Goal: Task Accomplishment & Management: Complete application form

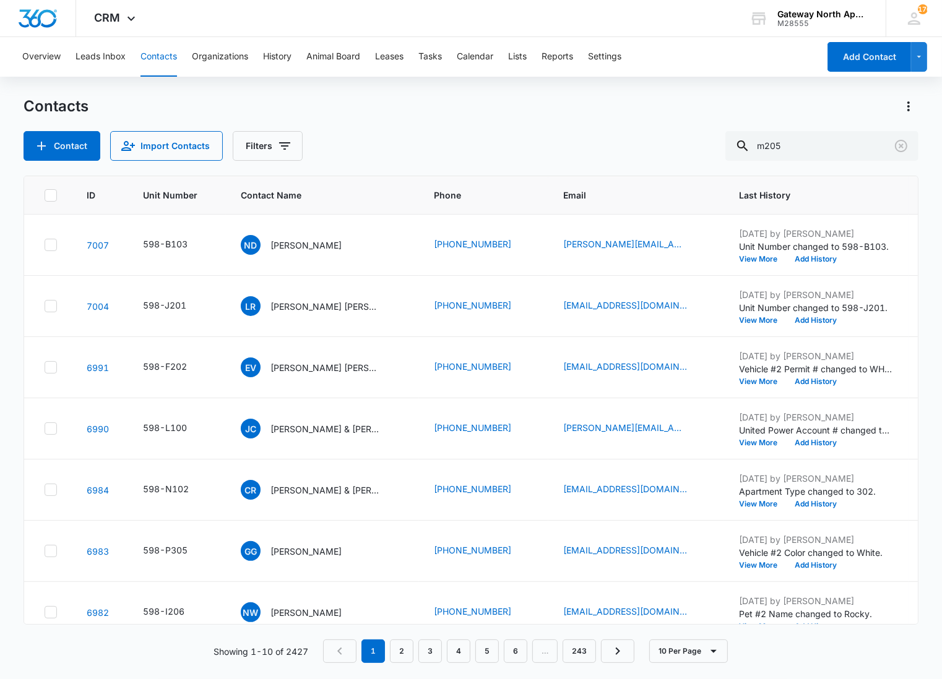
type input "m205"
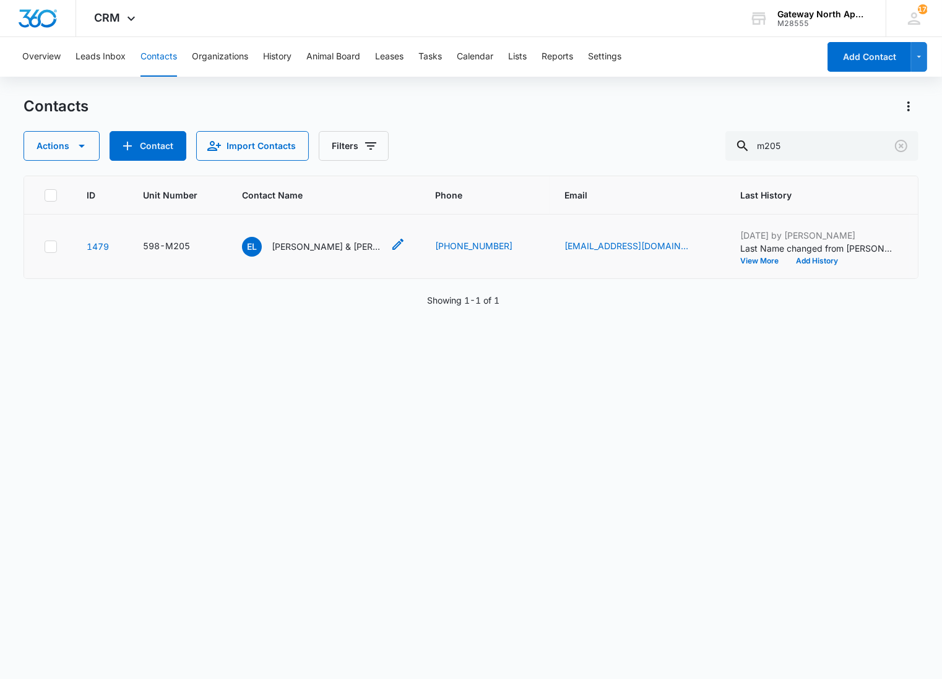
click at [297, 240] on p "[PERSON_NAME] & [PERSON_NAME]" at bounding box center [327, 246] width 111 height 13
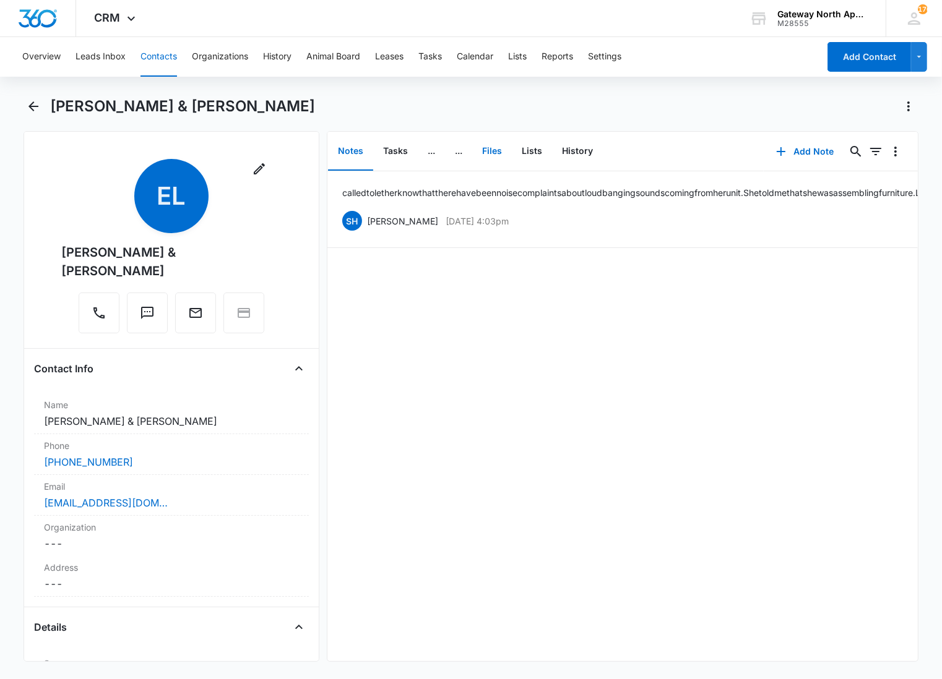
click at [485, 149] on button "Files" at bounding box center [492, 151] width 40 height 38
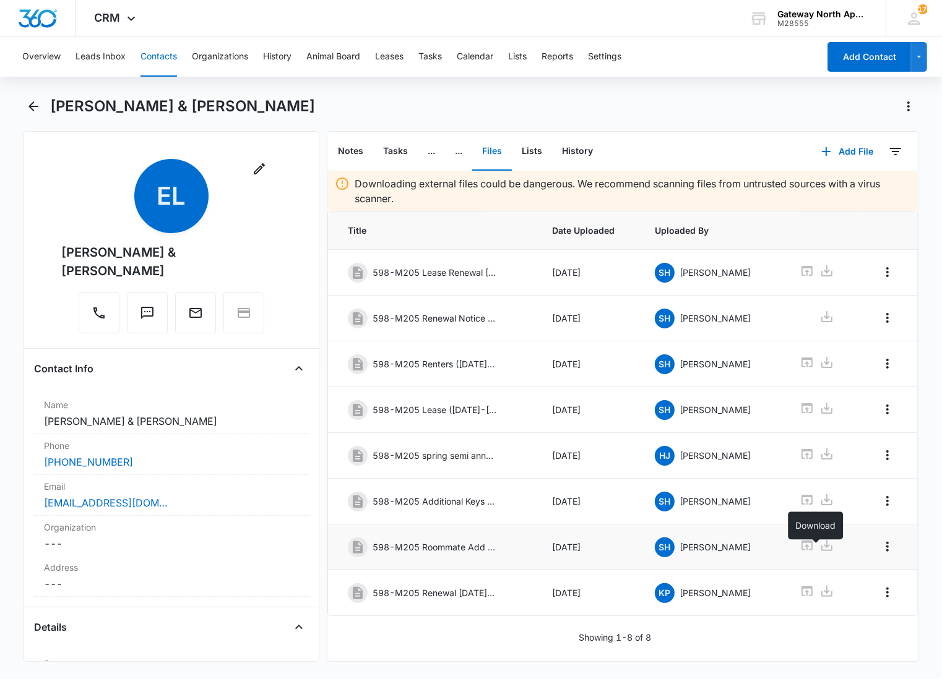
click at [821, 551] on icon at bounding box center [826, 545] width 11 height 11
click at [463, 639] on div "Showing 1-8 of 8" at bounding box center [622, 637] width 590 height 13
click at [41, 101] on button "Back" at bounding box center [33, 107] width 19 height 20
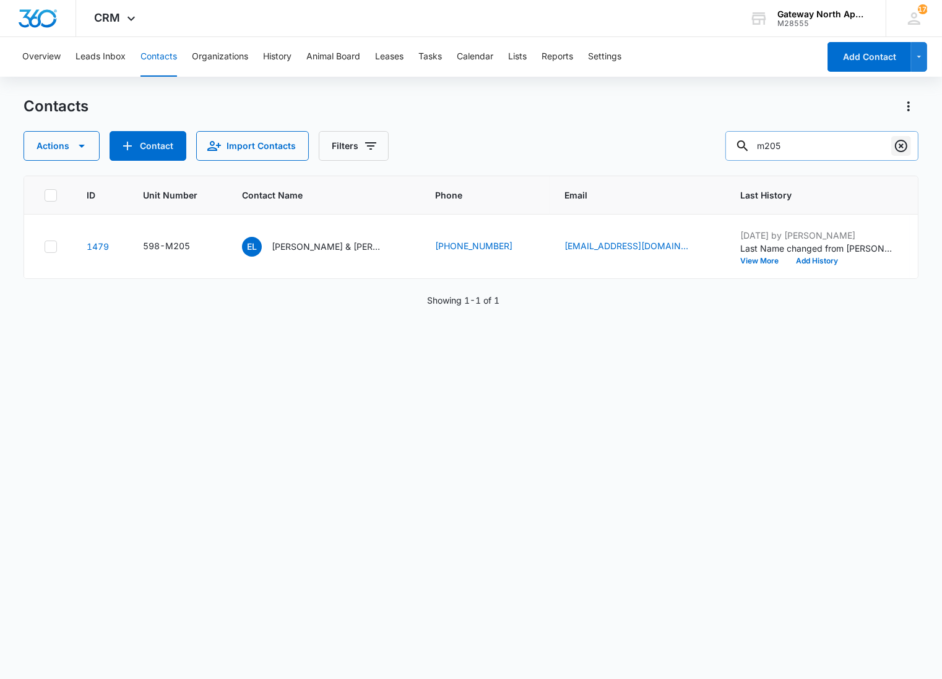
click at [897, 144] on icon "Clear" at bounding box center [901, 146] width 15 height 15
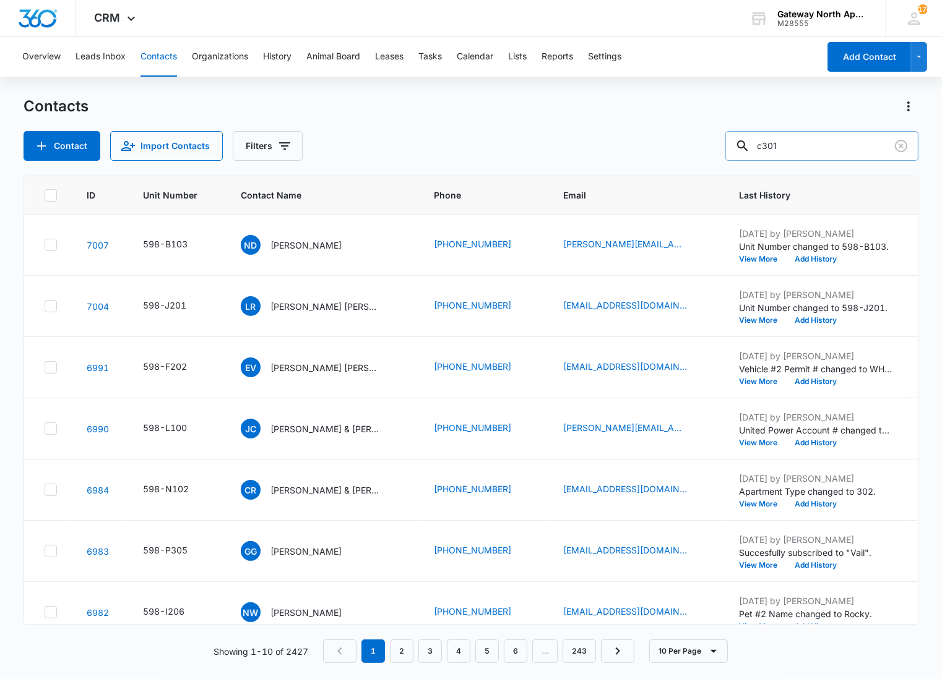
type input "c301"
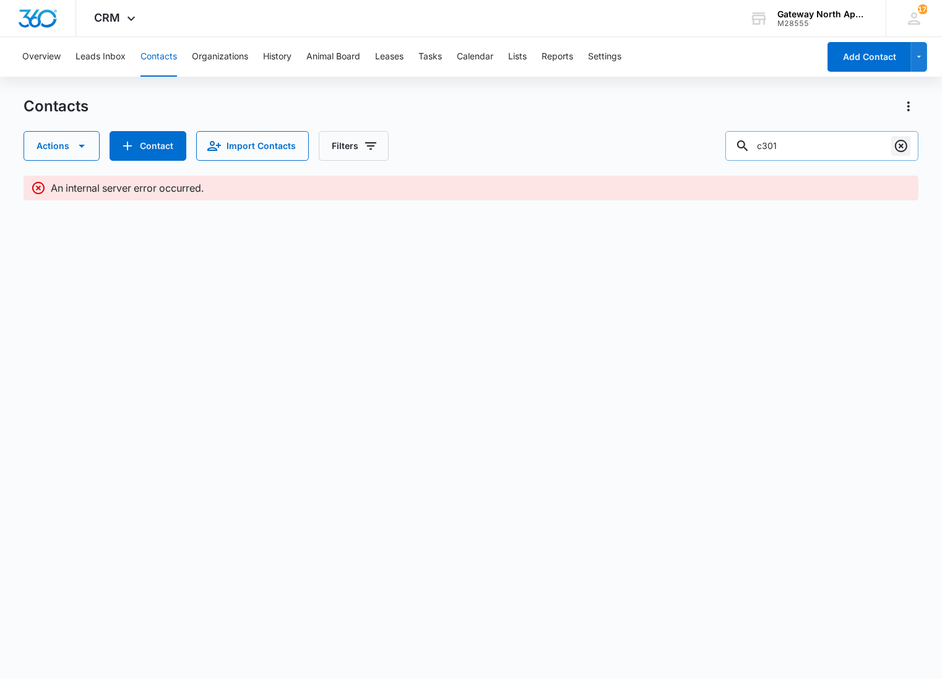
click at [905, 145] on icon "Clear" at bounding box center [901, 146] width 15 height 15
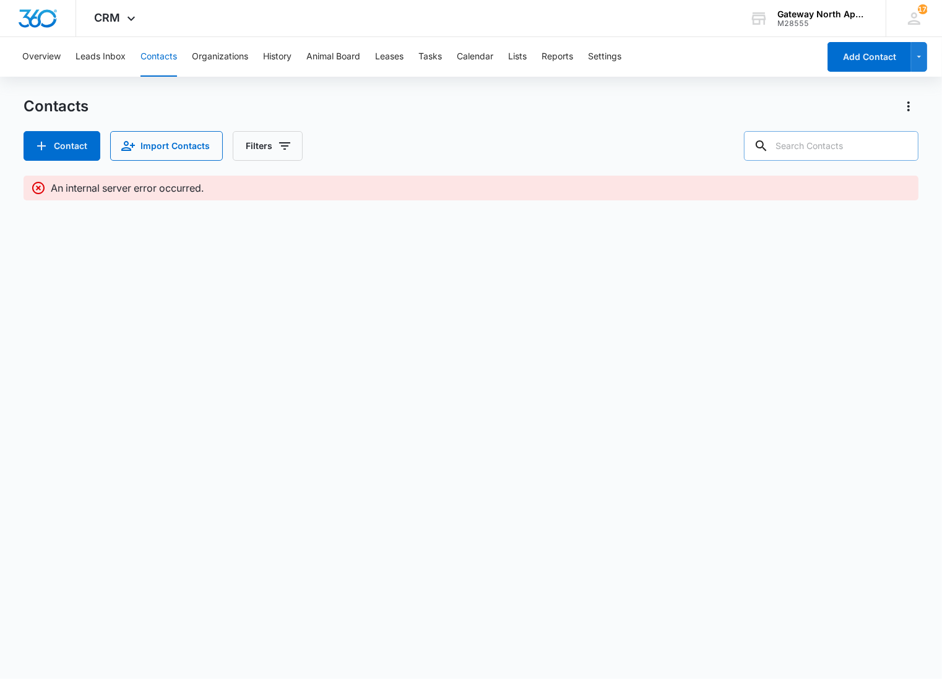
click at [840, 144] on input "text" at bounding box center [831, 146] width 175 height 30
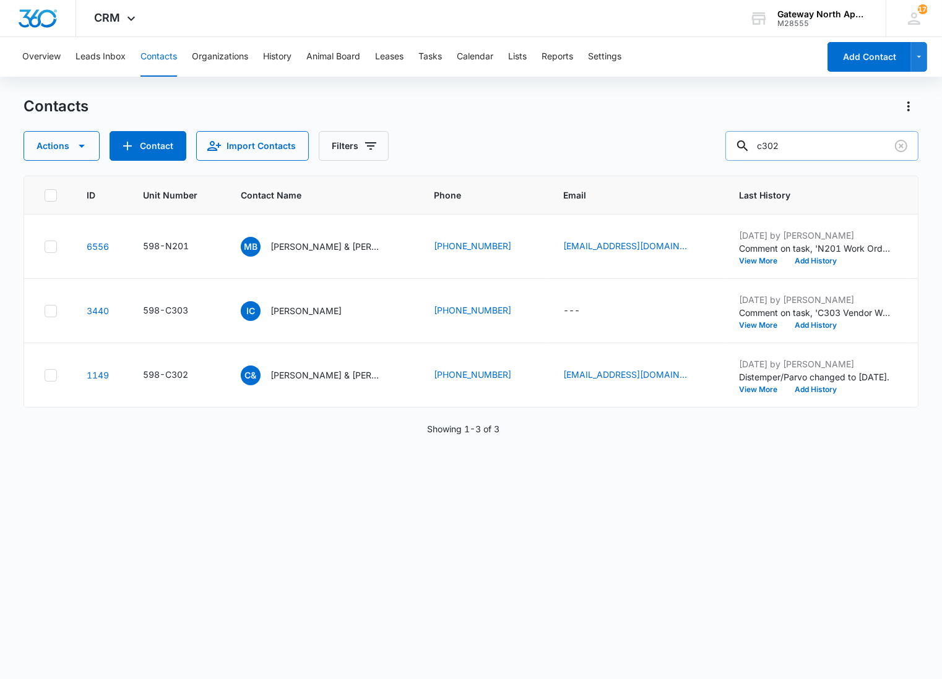
type input "c302"
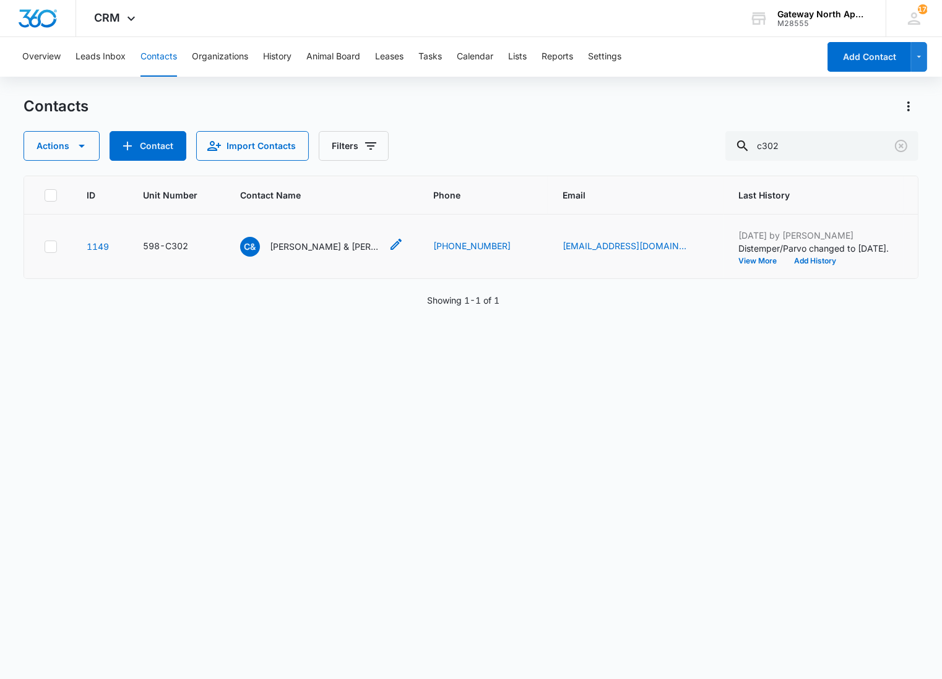
click at [307, 241] on p "[PERSON_NAME] & [PERSON_NAME]" at bounding box center [325, 246] width 111 height 13
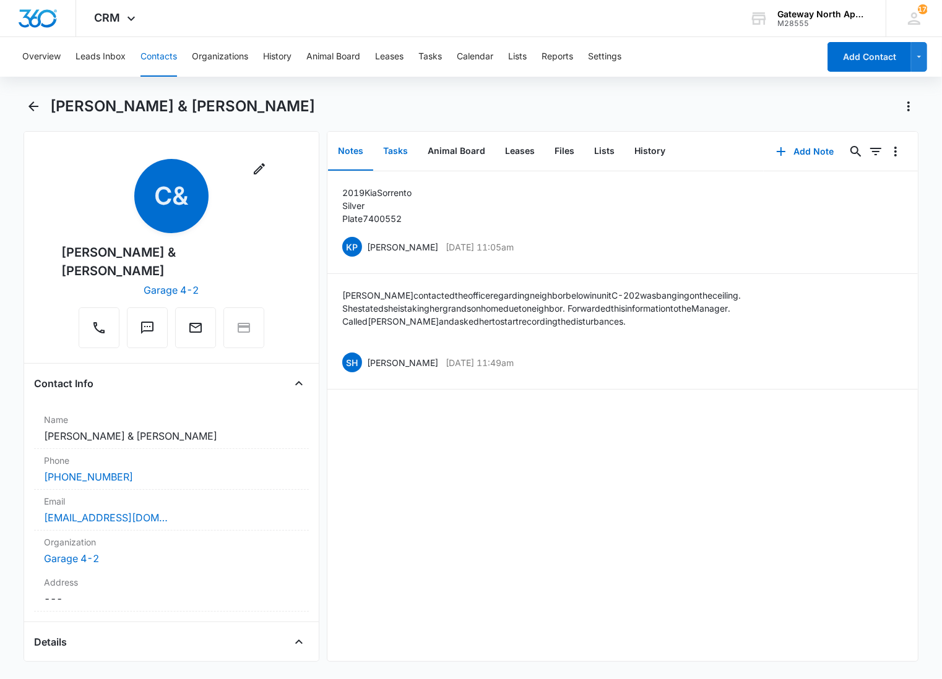
click at [411, 152] on button "Tasks" at bounding box center [395, 151] width 45 height 38
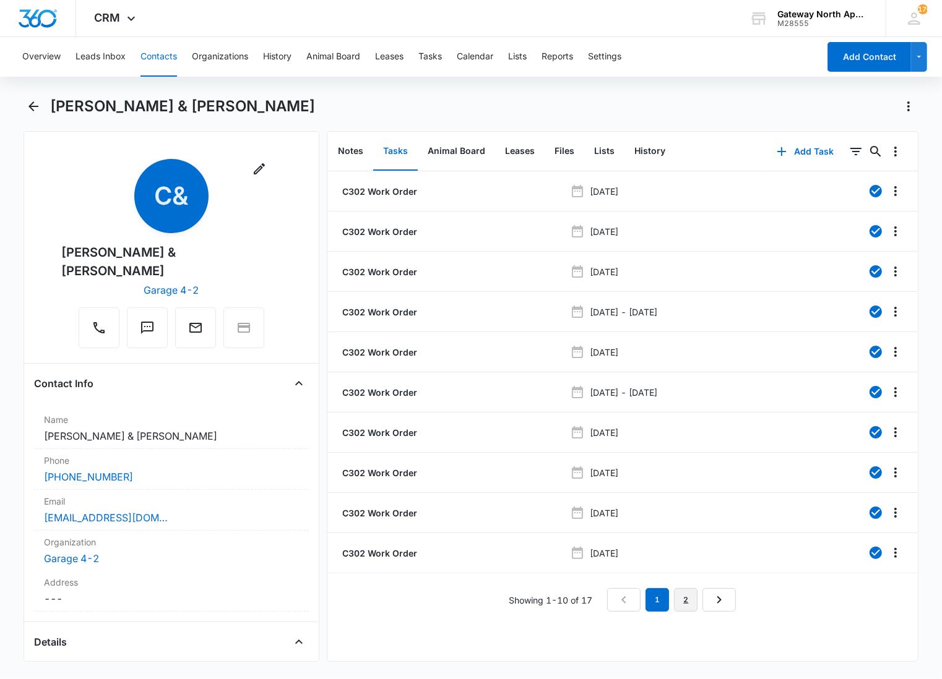
click at [674, 597] on link "2" at bounding box center [686, 601] width 24 height 24
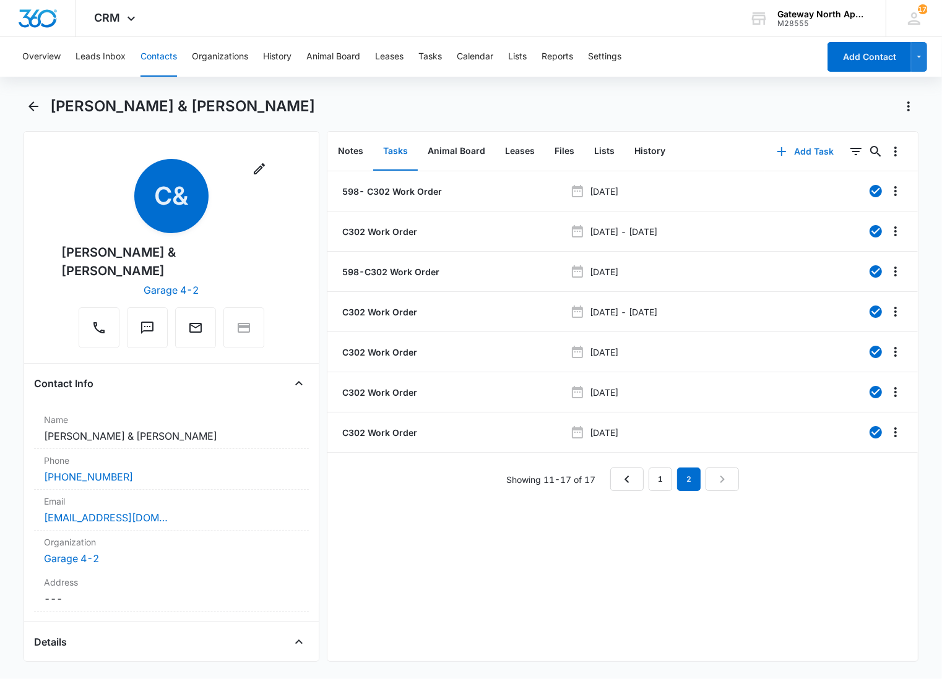
click at [787, 150] on button "Add Task" at bounding box center [805, 152] width 82 height 30
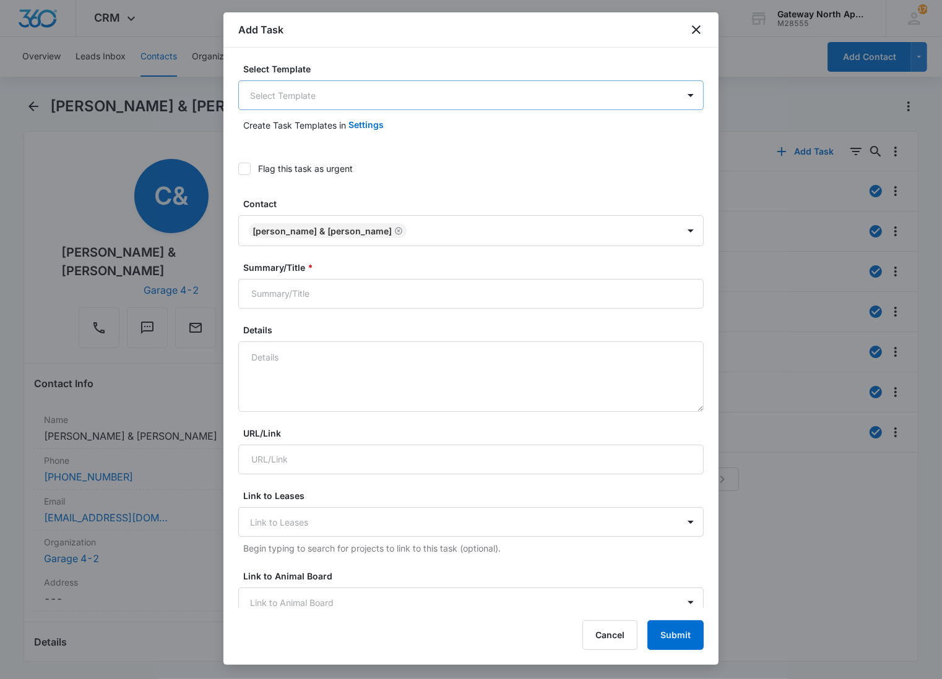
click at [308, 97] on body "CRM Apps Reputation Websites Forms CRM Email Social Content Ads Intelligence Fi…" at bounding box center [471, 339] width 942 height 679
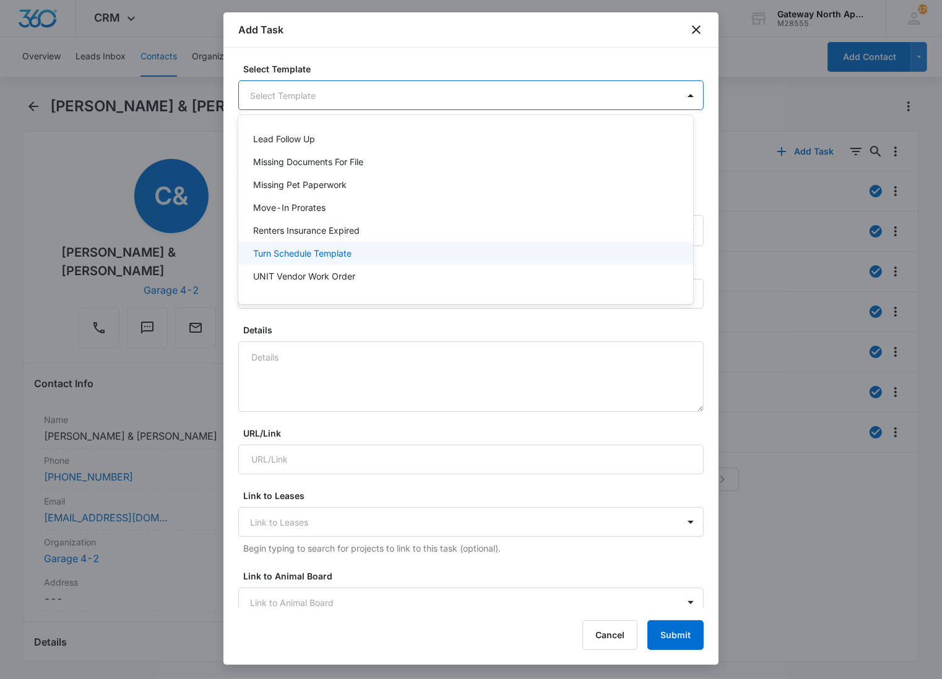
scroll to position [109, 0]
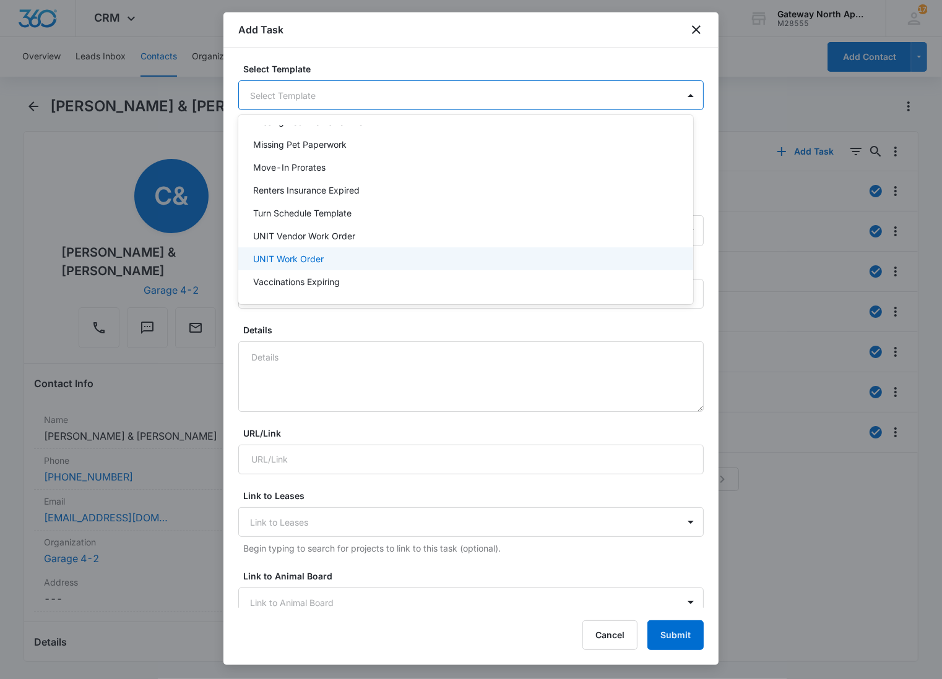
click at [318, 257] on p "UNIT Work Order" at bounding box center [288, 258] width 71 height 13
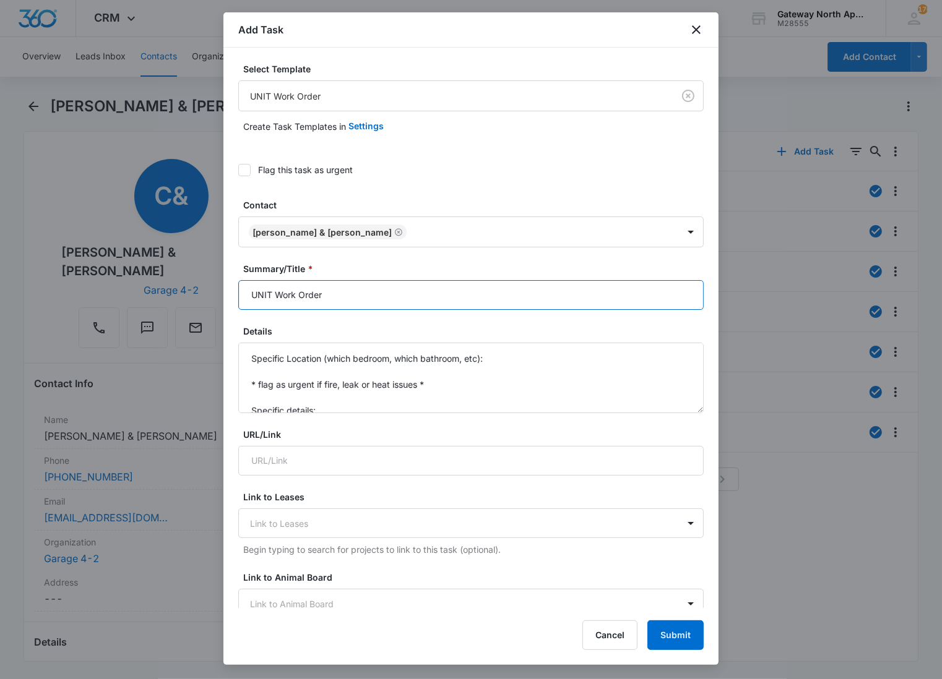
drag, startPoint x: 273, startPoint y: 292, endPoint x: 233, endPoint y: 283, distance: 41.1
click at [233, 283] on div "Select Template UNIT Work Order Create Task Templates in Settings Flag this tas…" at bounding box center [470, 328] width 495 height 561
type input "C302 Work Order"
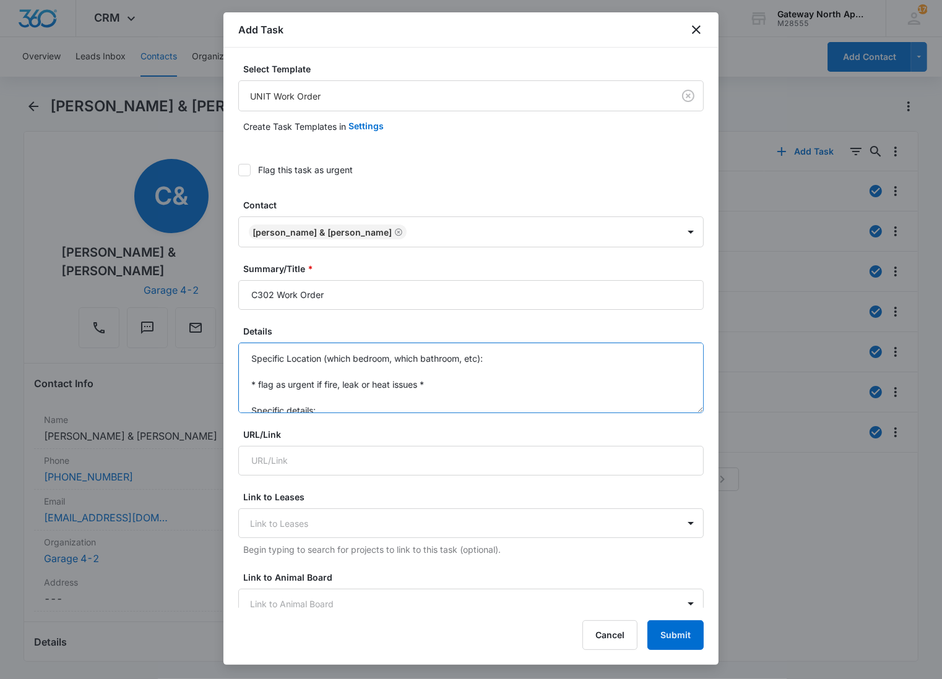
drag, startPoint x: 329, startPoint y: 411, endPoint x: 231, endPoint y: 343, distance: 118.6
click at [231, 343] on div "Select Template UNIT Work Order Create Task Templates in Settings Flag this tas…" at bounding box center [470, 328] width 495 height 561
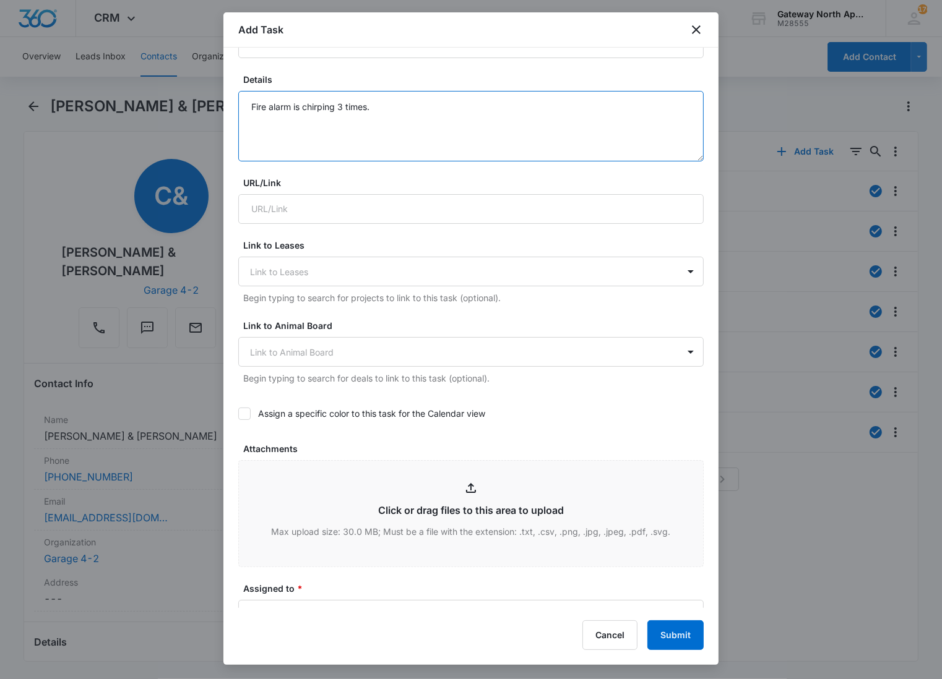
scroll to position [343, 0]
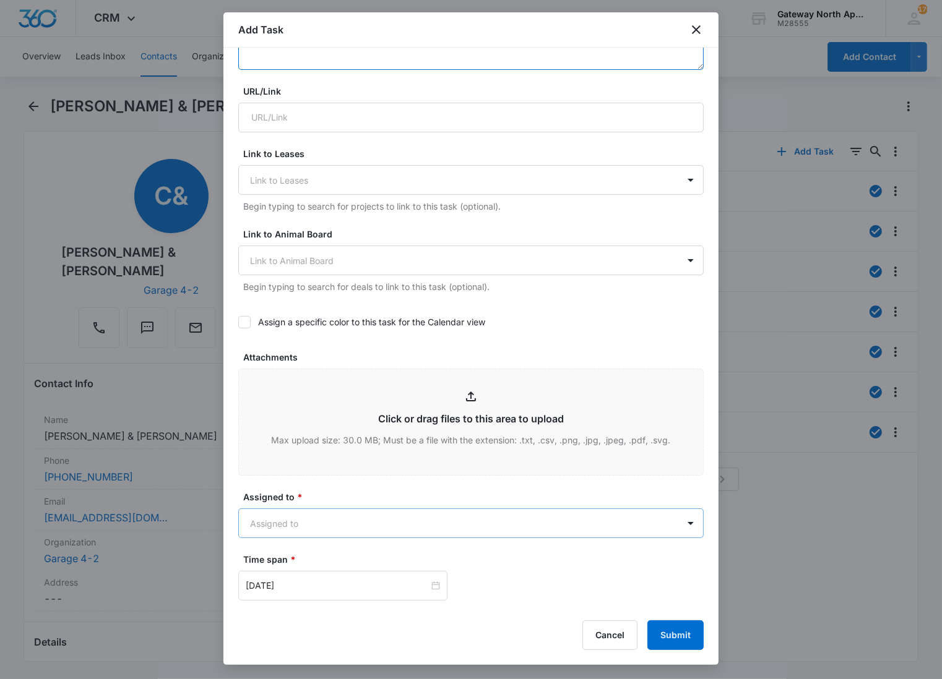
type textarea "Fire alarm is chirping 3 times."
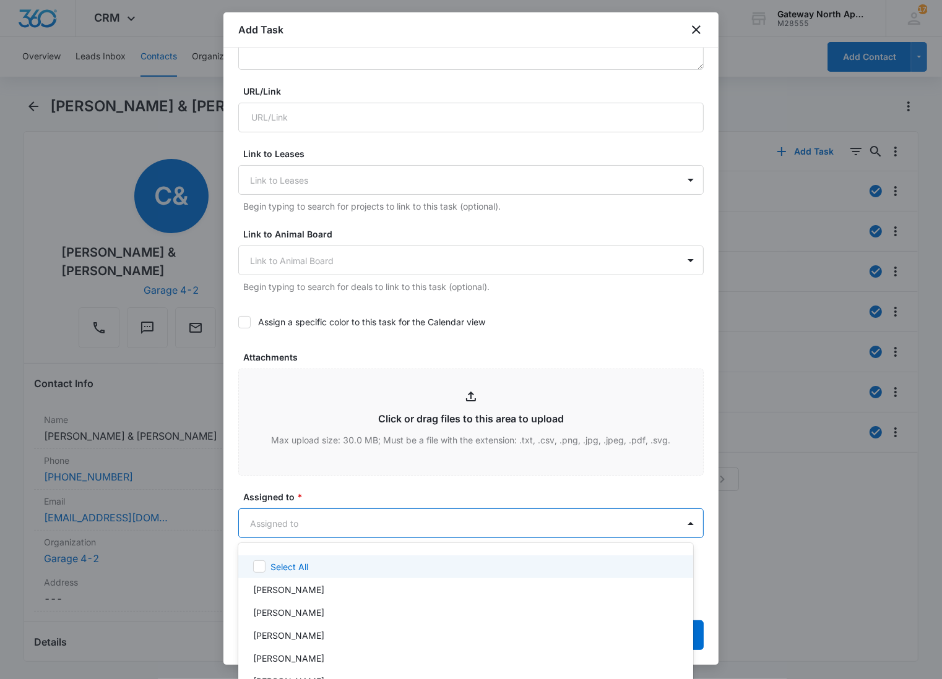
click at [324, 511] on body "CRM Apps Reputation Websites Forms CRM Email Social Content Ads Intelligence Fi…" at bounding box center [471, 339] width 942 height 679
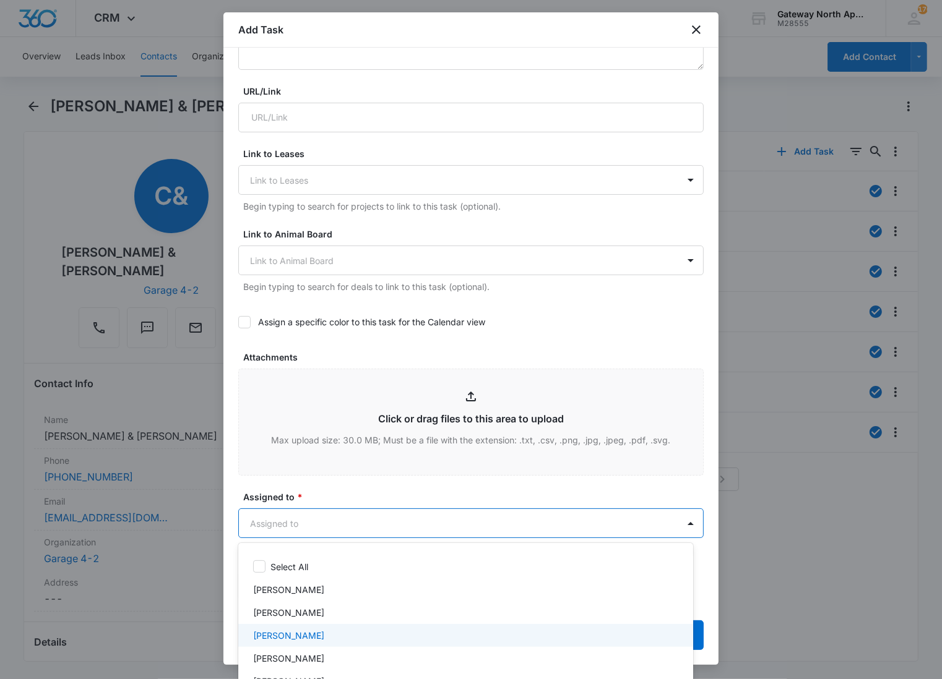
click at [276, 638] on p "[PERSON_NAME]" at bounding box center [288, 635] width 71 height 13
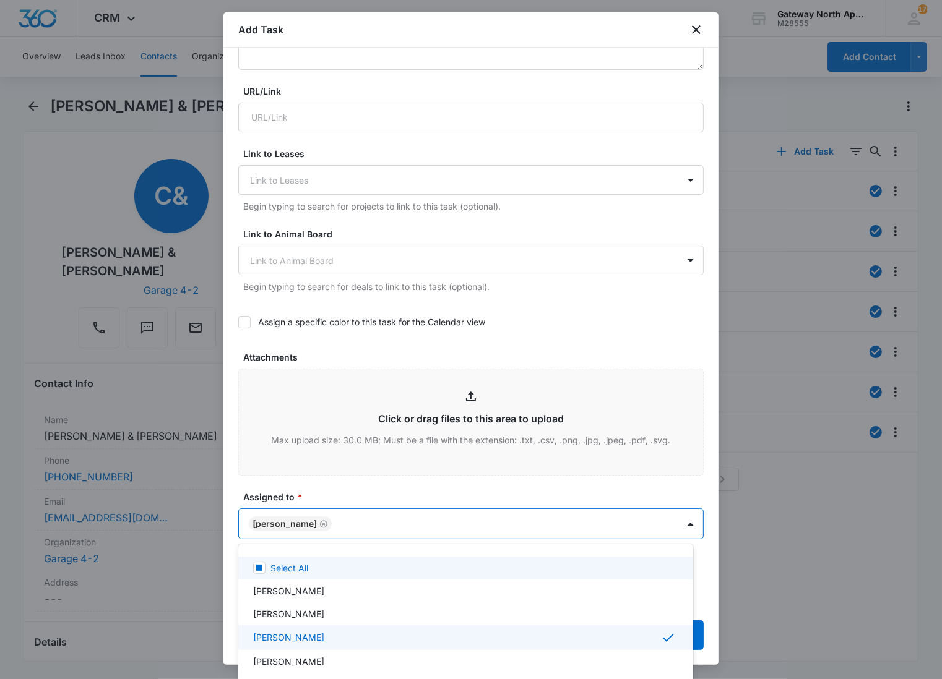
click at [348, 526] on div at bounding box center [471, 339] width 942 height 679
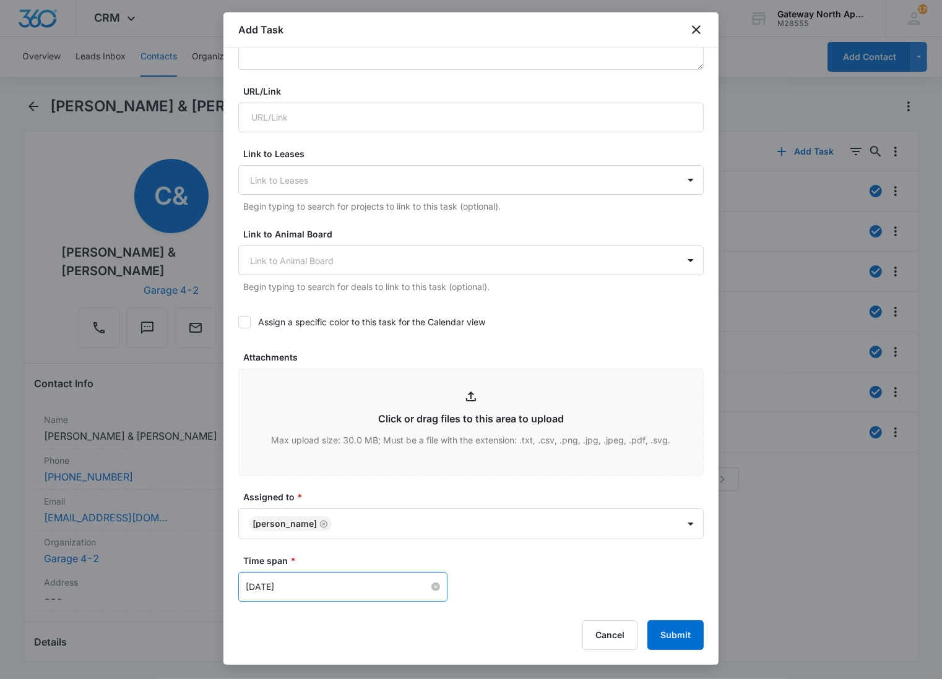
click at [332, 587] on input "[DATE]" at bounding box center [337, 587] width 183 height 14
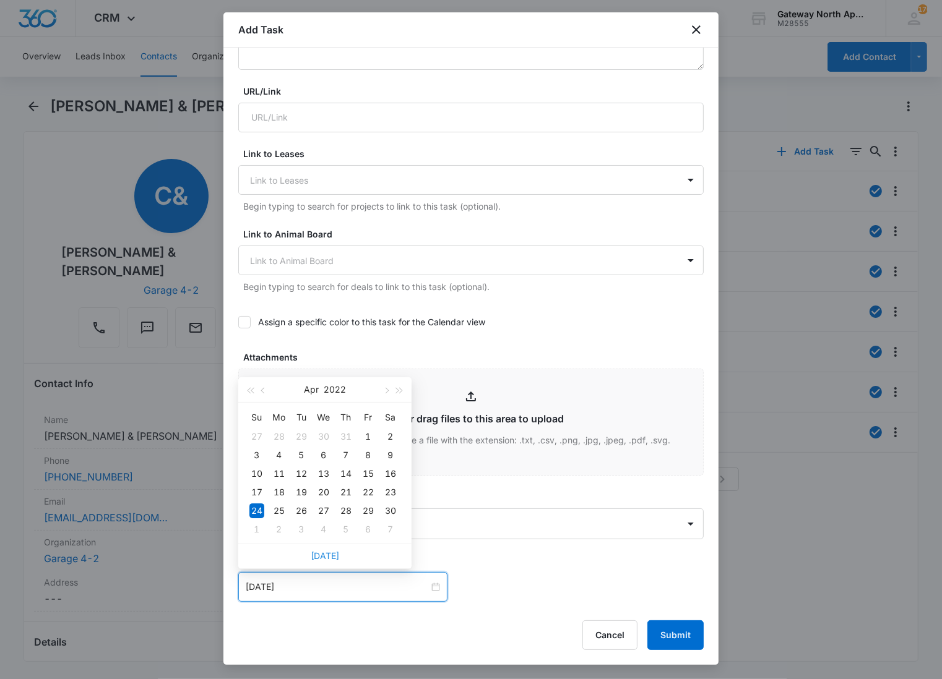
click at [331, 553] on link "[DATE]" at bounding box center [325, 556] width 28 height 11
type input "[DATE]"
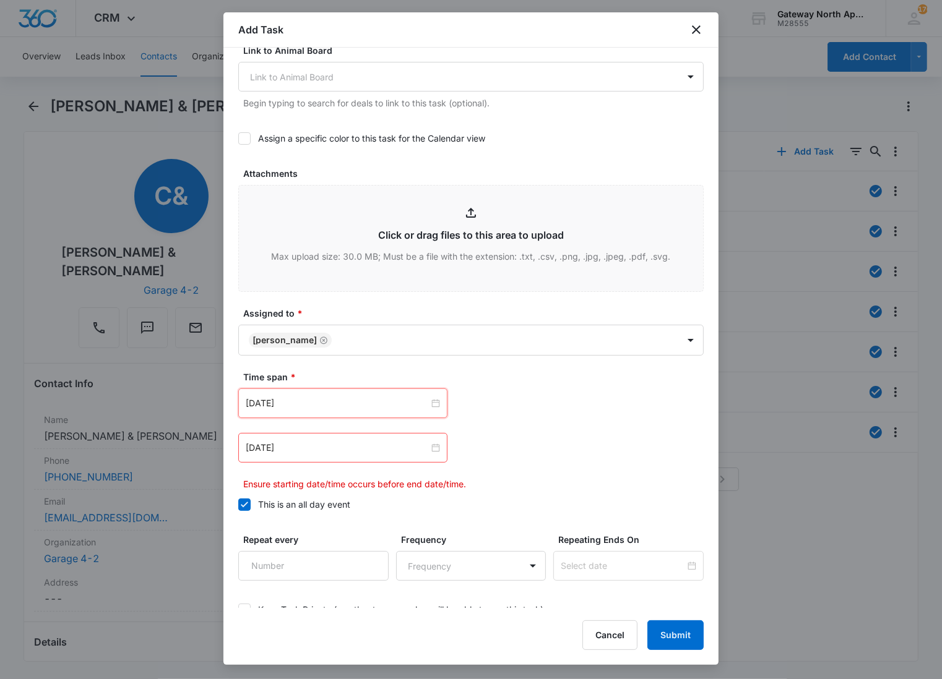
scroll to position [604, 0]
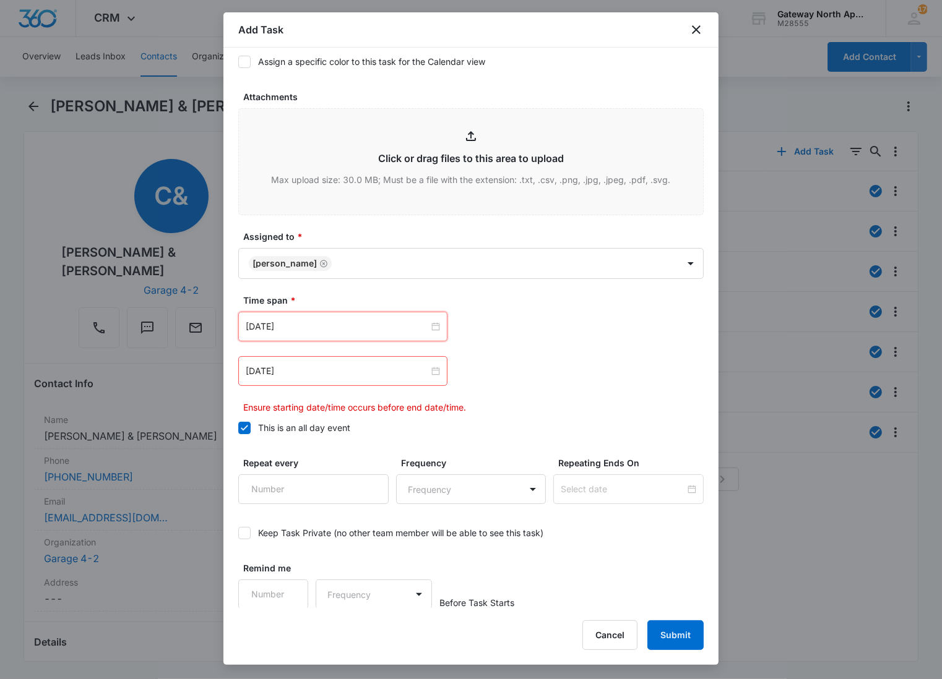
click at [301, 348] on div "[DATE] [DATE] Su Mo Tu We Th Fr Sa 28 29 30 1 2 3 4 5 6 7 8 9 10 11 12 13 14 15…" at bounding box center [470, 363] width 465 height 102
click at [309, 363] on div "[DATE]" at bounding box center [342, 371] width 209 height 30
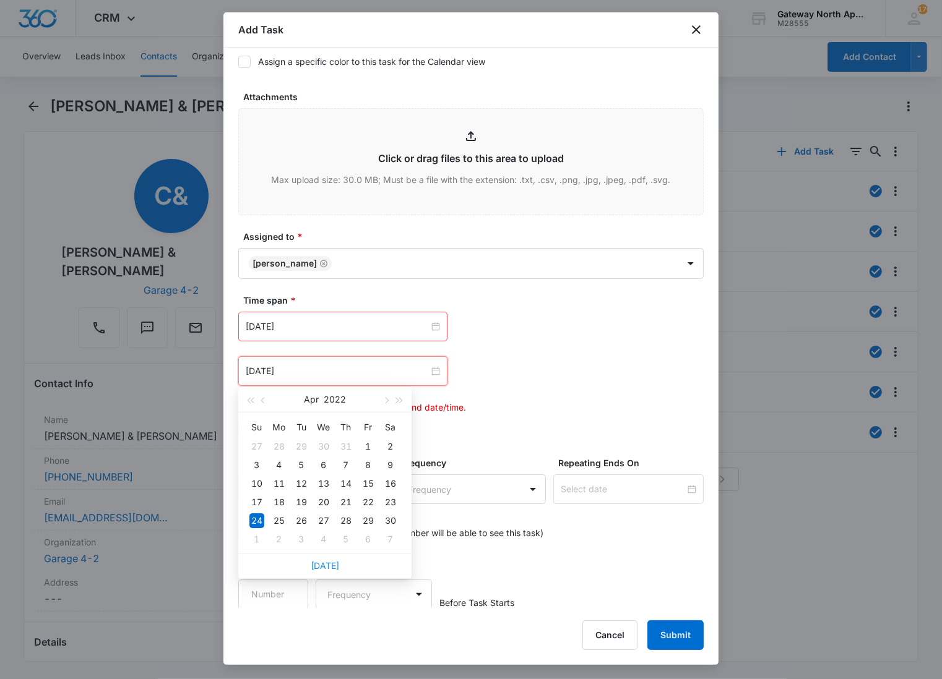
click at [324, 566] on link "[DATE]" at bounding box center [325, 566] width 28 height 11
type input "[DATE]"
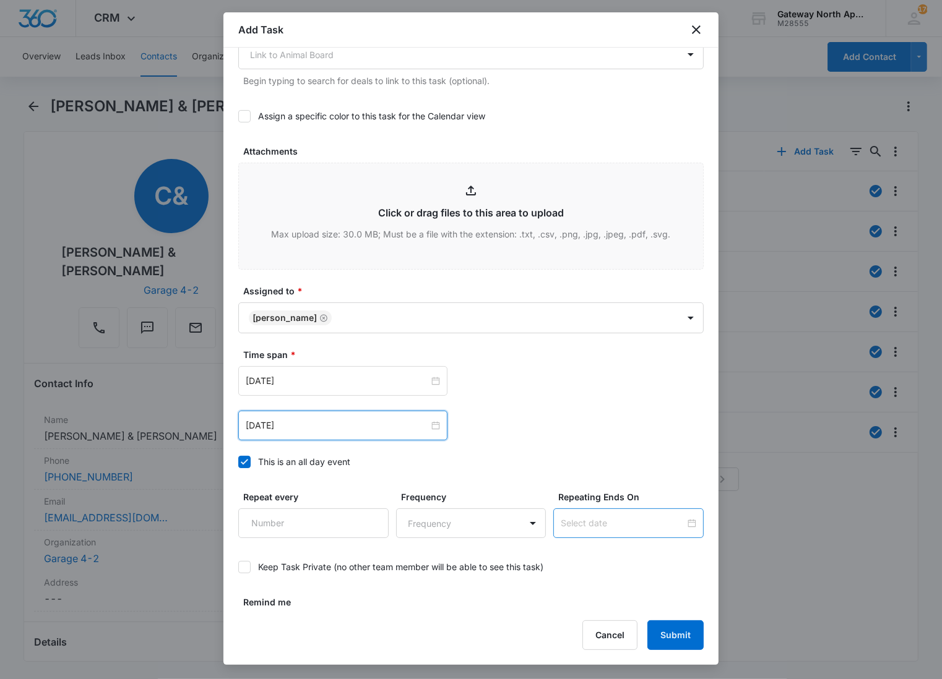
scroll to position [584, 0]
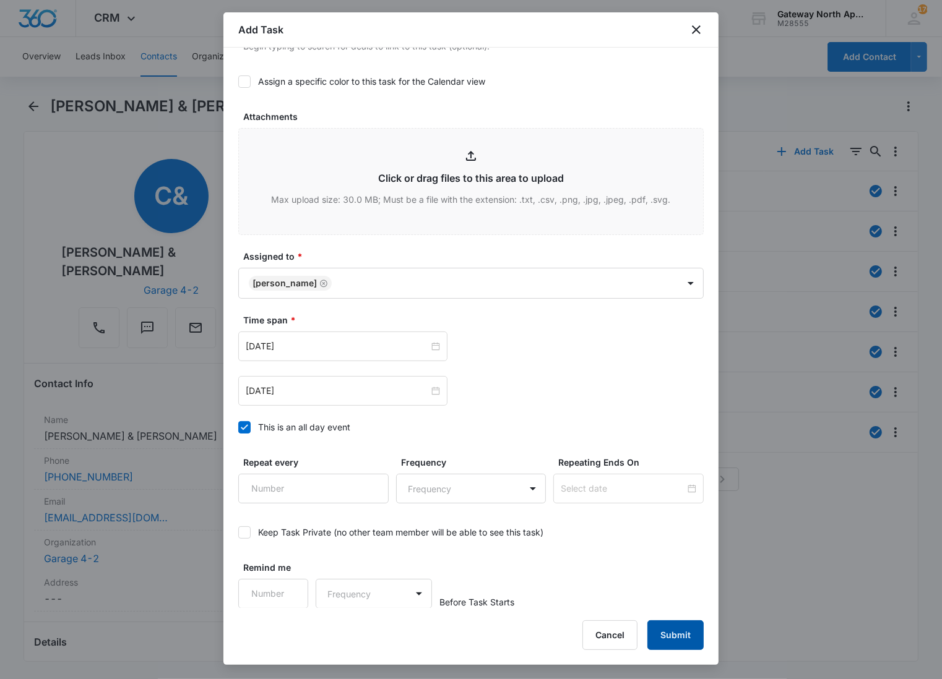
click at [690, 642] on button "Submit" at bounding box center [675, 636] width 56 height 30
